Goal: Find specific page/section: Find specific page/section

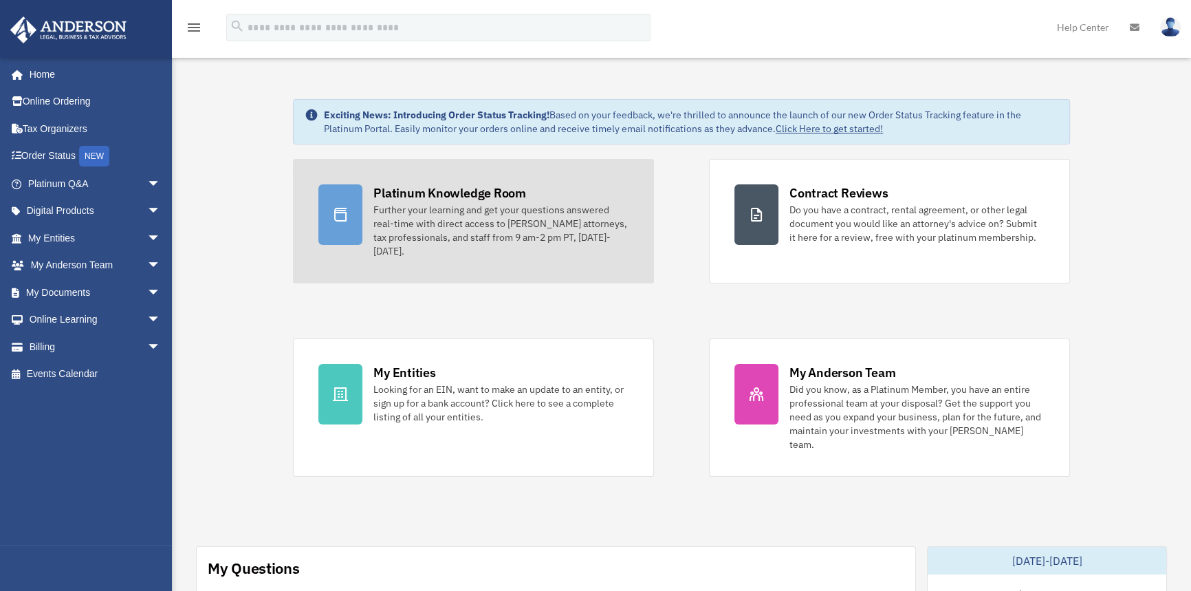
click at [534, 254] on div "Further your learning and get your questions answered real-time with direct acc…" at bounding box center [500, 230] width 255 height 55
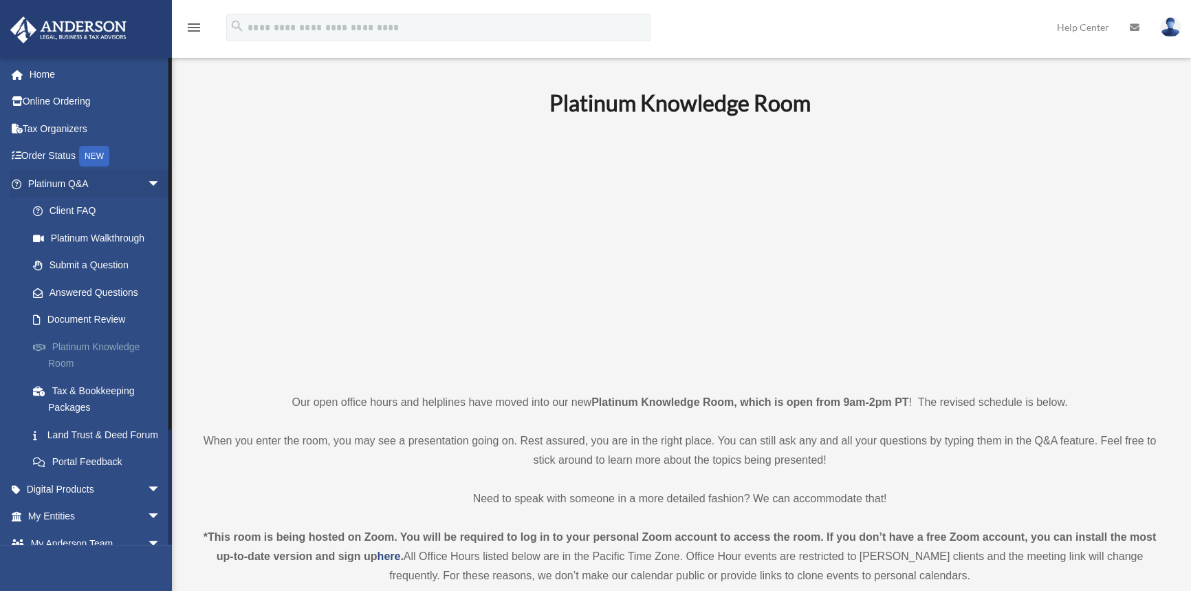
click at [138, 342] on link "Platinum Knowledge Room" at bounding box center [100, 355] width 162 height 44
click at [107, 351] on link "Platinum Knowledge Room" at bounding box center [100, 355] width 162 height 44
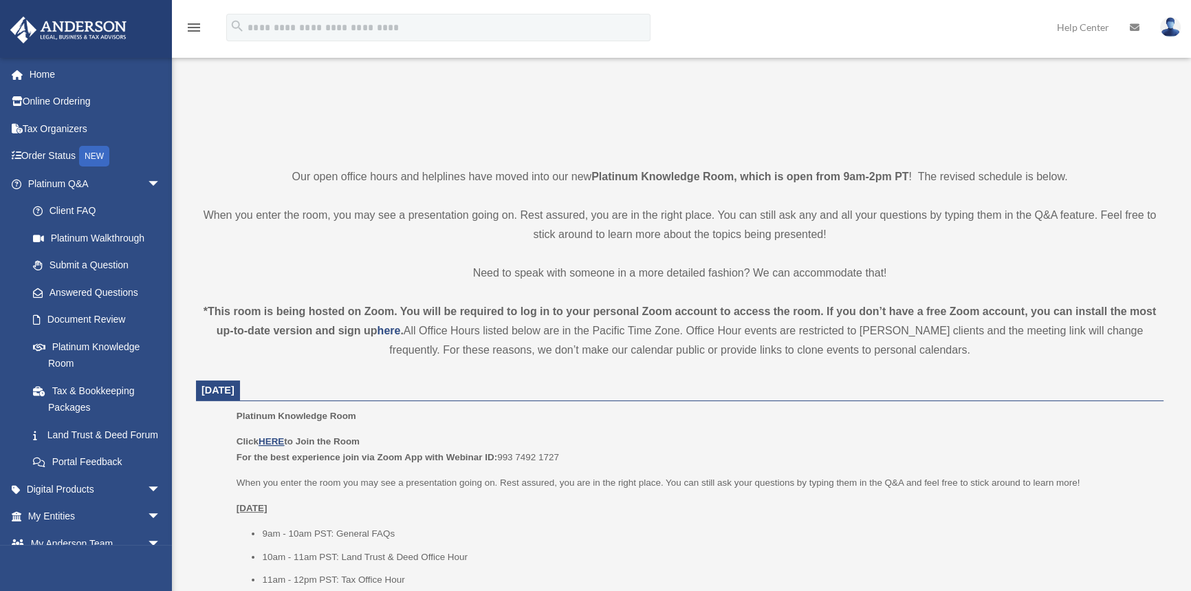
scroll to position [312, 0]
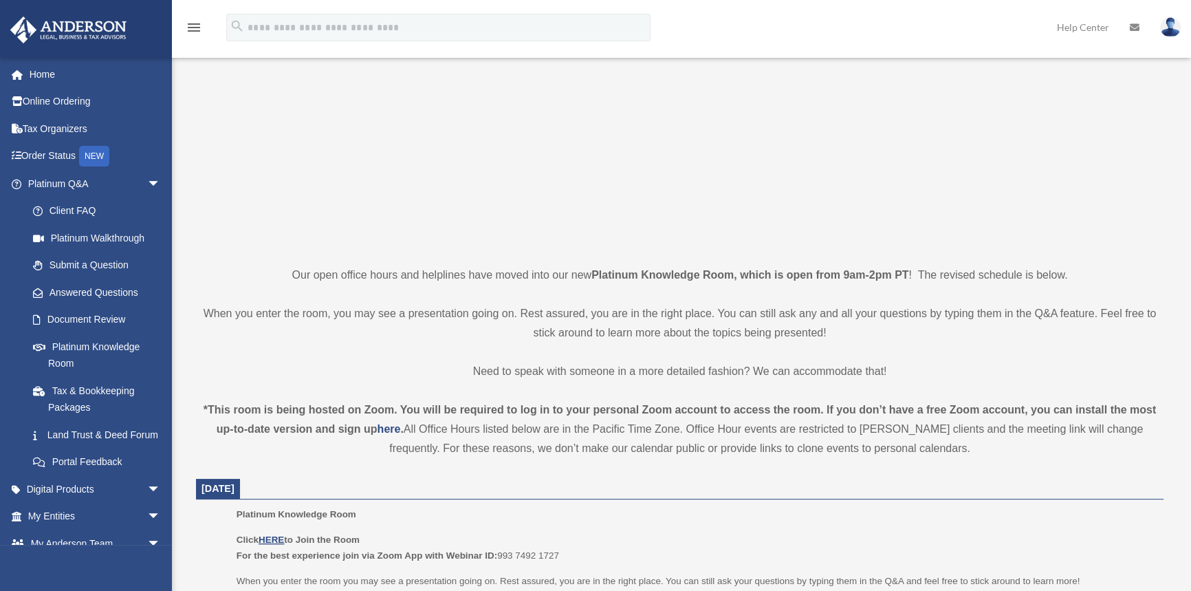
scroll to position [312, 0]
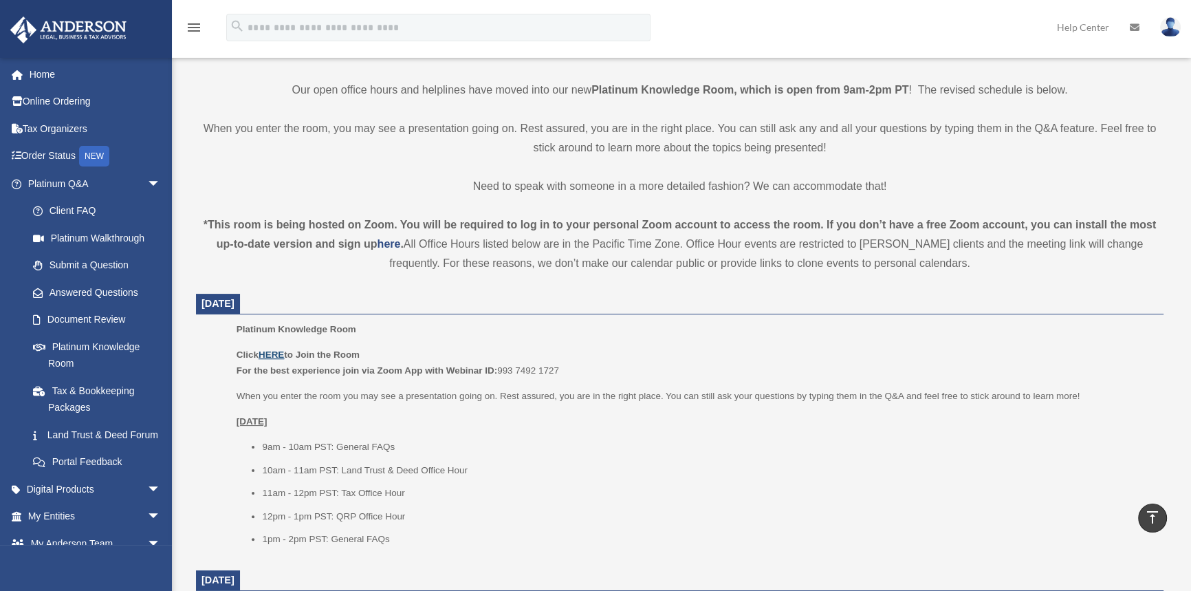
click at [283, 353] on u "HERE" at bounding box center [271, 354] width 25 height 10
click at [147, 503] on span "arrow_drop_down" at bounding box center [161, 489] width 28 height 28
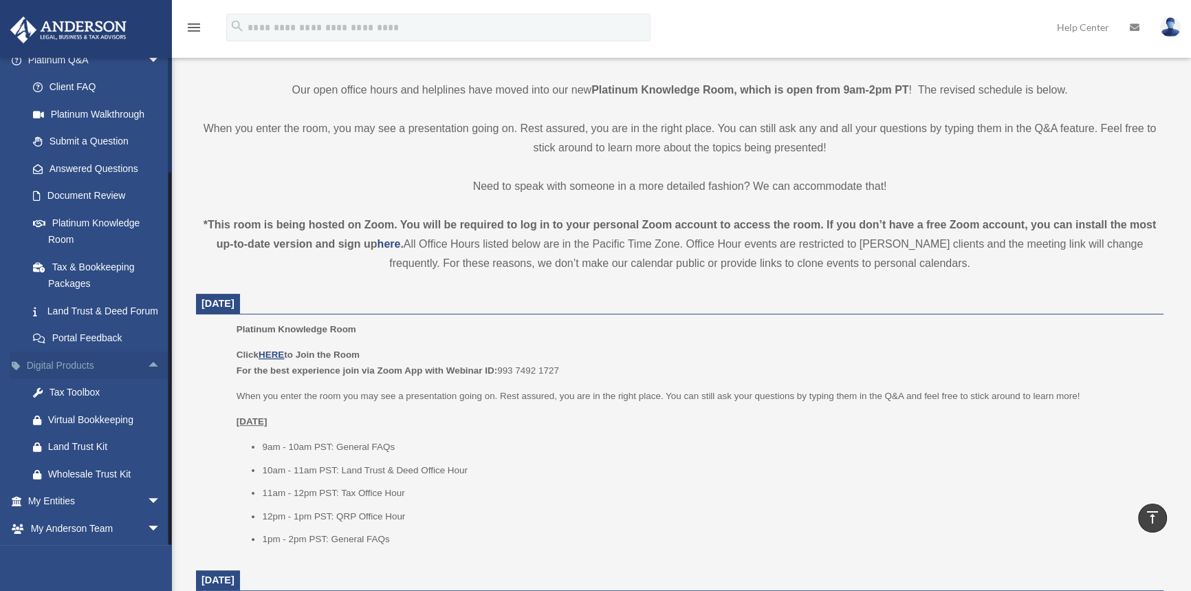
scroll to position [249, 0]
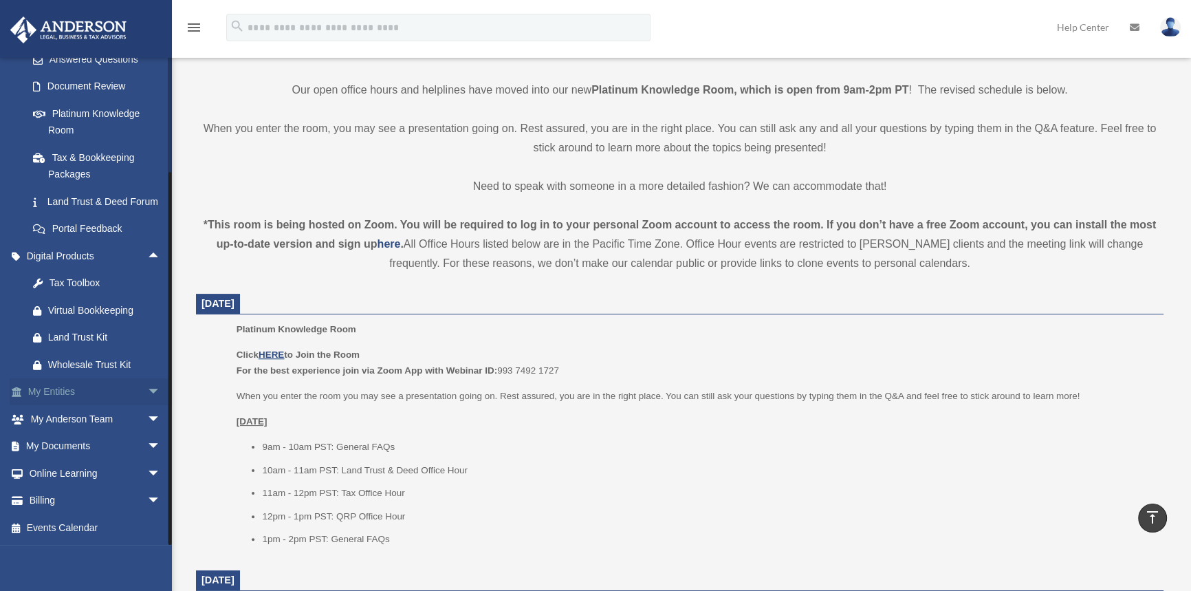
click at [147, 395] on span "arrow_drop_down" at bounding box center [161, 392] width 28 height 28
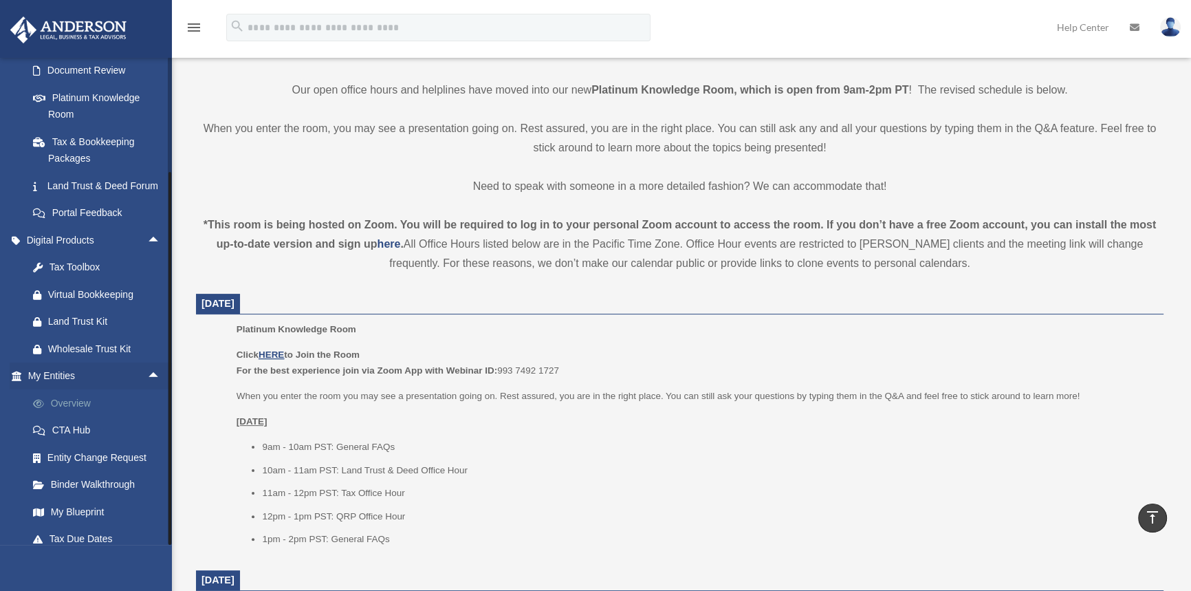
click at [69, 416] on link "Overview" at bounding box center [100, 403] width 162 height 28
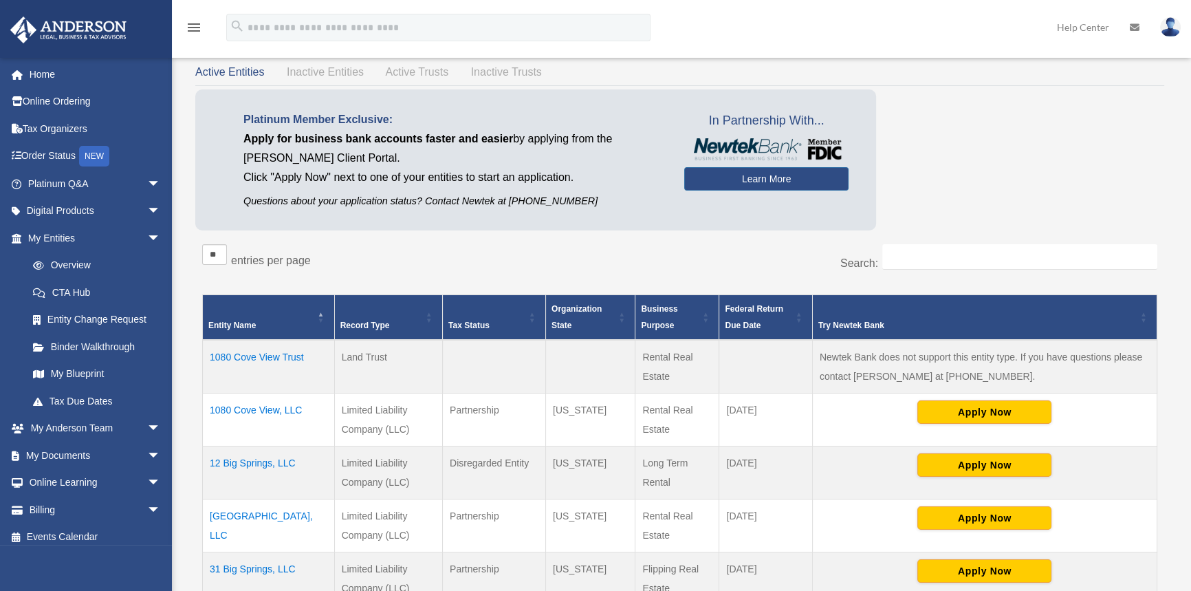
scroll to position [124, 0]
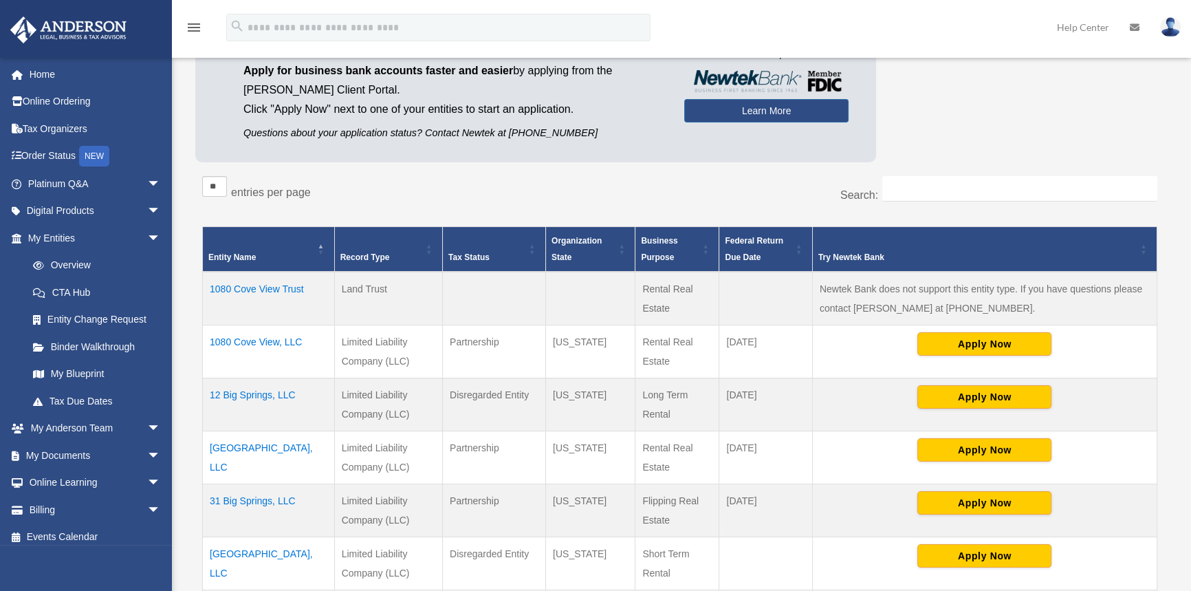
click at [250, 395] on td "12 Big Springs, LLC" at bounding box center [269, 404] width 132 height 53
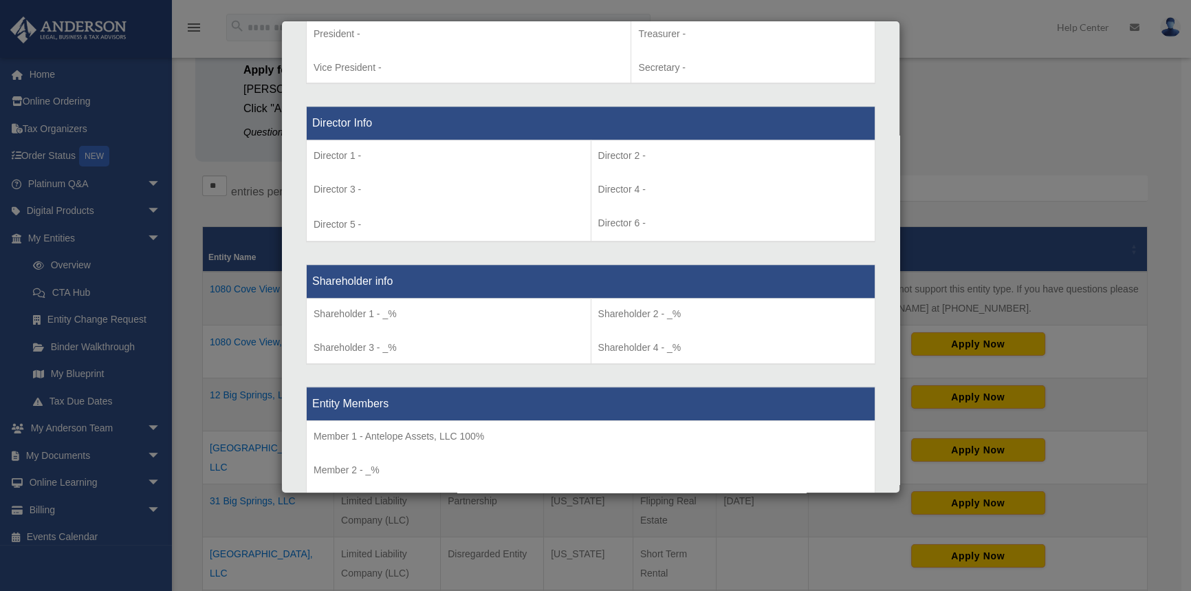
scroll to position [875, 0]
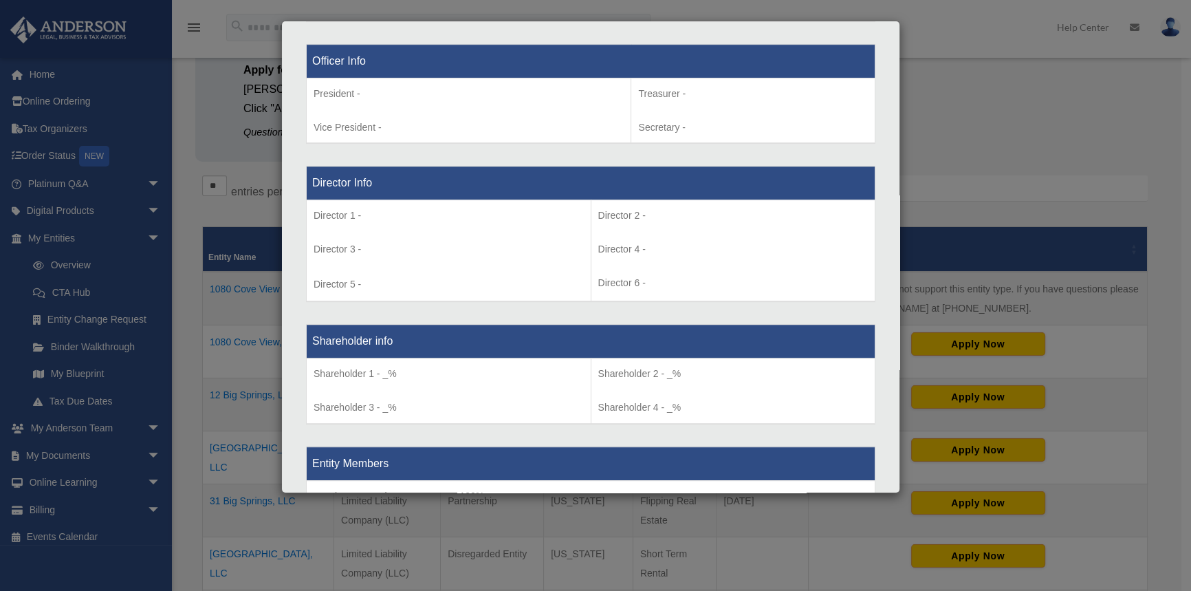
click at [195, 140] on div "Details × Articles Sent Organizational Date" at bounding box center [595, 295] width 1191 height 591
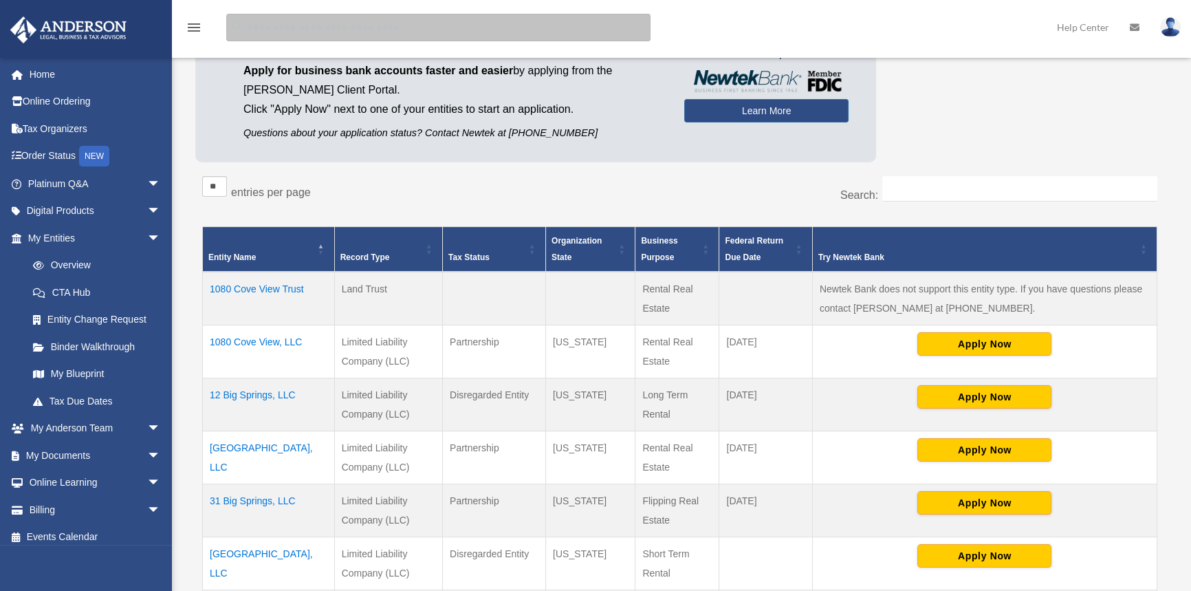
drag, startPoint x: 376, startPoint y: 21, endPoint x: 374, endPoint y: 30, distance: 9.2
click at [377, 22] on input "search" at bounding box center [438, 28] width 424 height 28
type input "**********"
